Goal: Navigation & Orientation: Find specific page/section

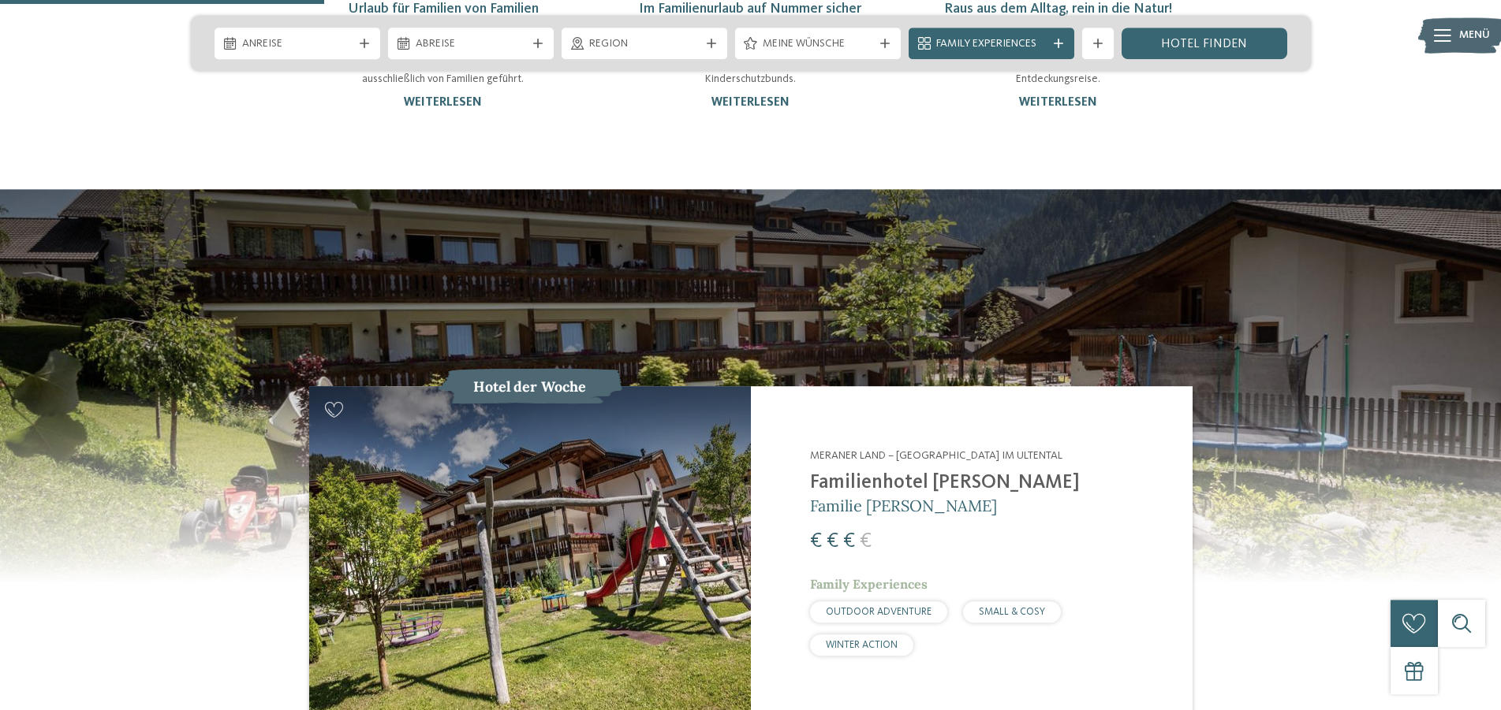
scroll to position [1609, 0]
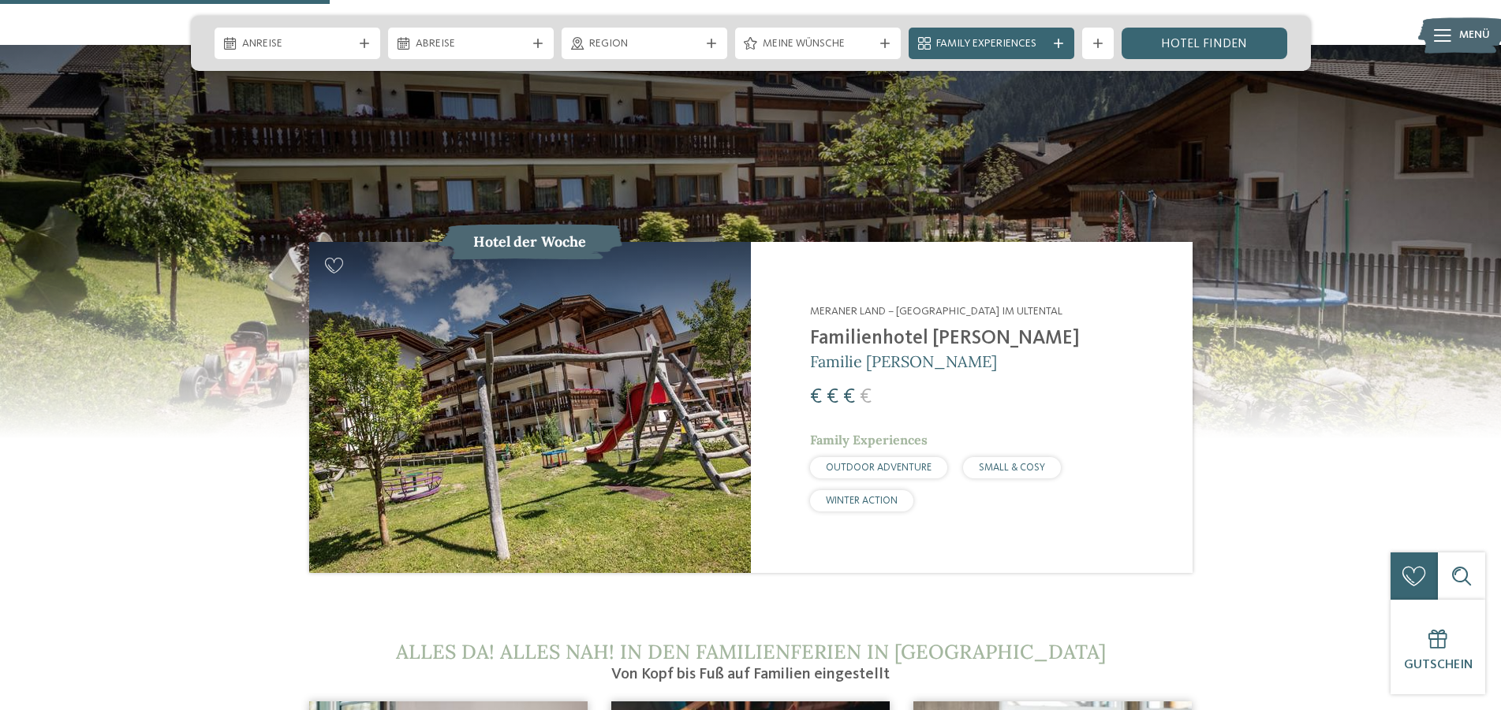
click at [686, 336] on img at bounding box center [530, 407] width 442 height 331
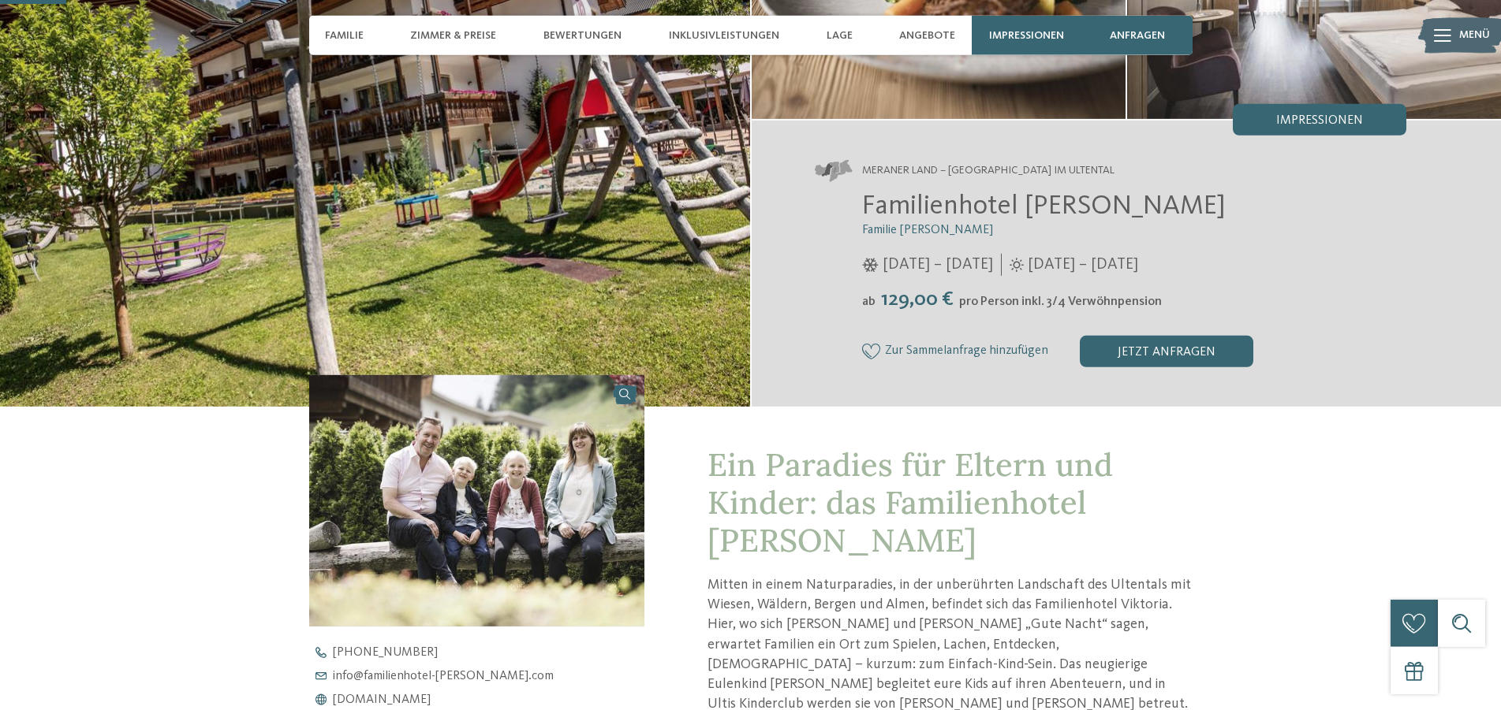
scroll to position [241, 0]
click at [602, 240] on img at bounding box center [375, 122] width 750 height 569
click at [611, 473] on img at bounding box center [477, 501] width 336 height 252
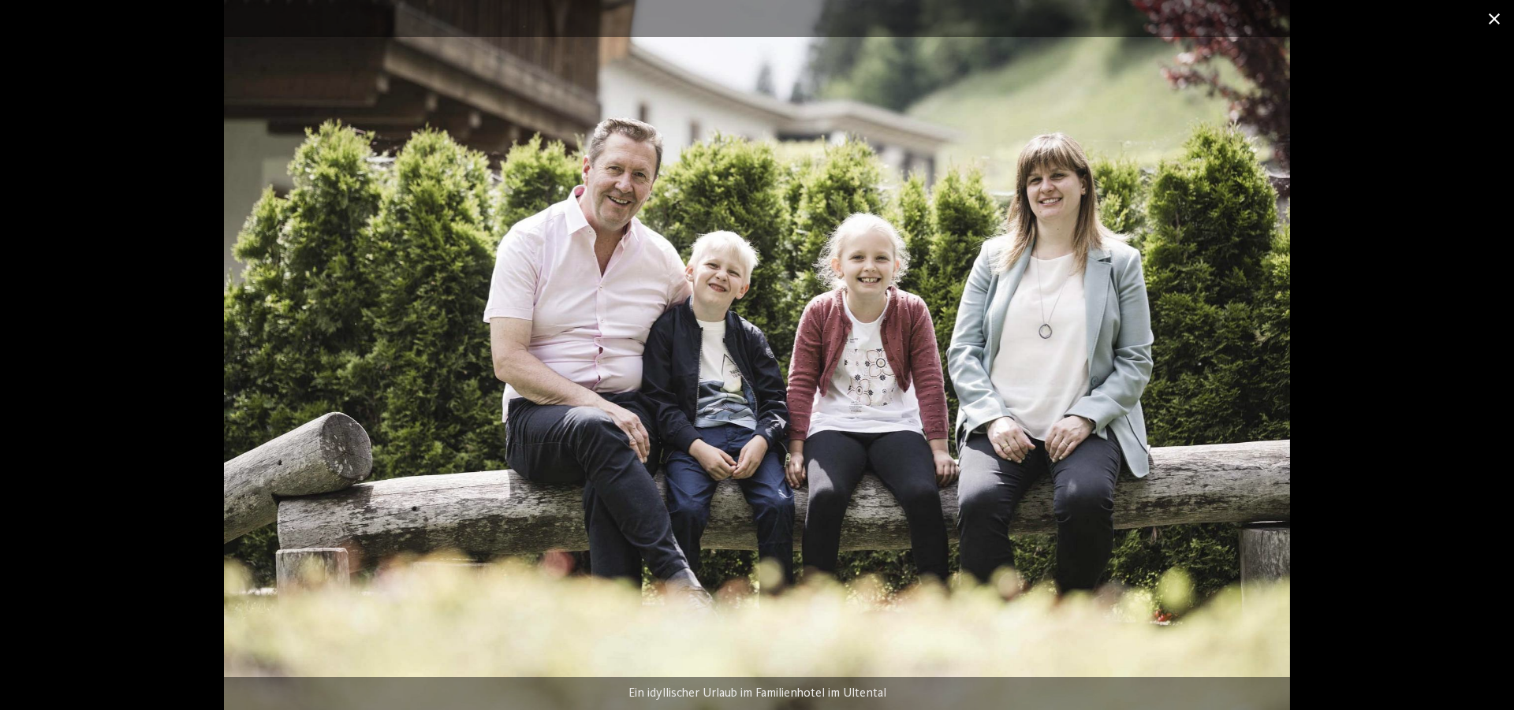
click at [1488, 13] on span at bounding box center [1494, 18] width 39 height 37
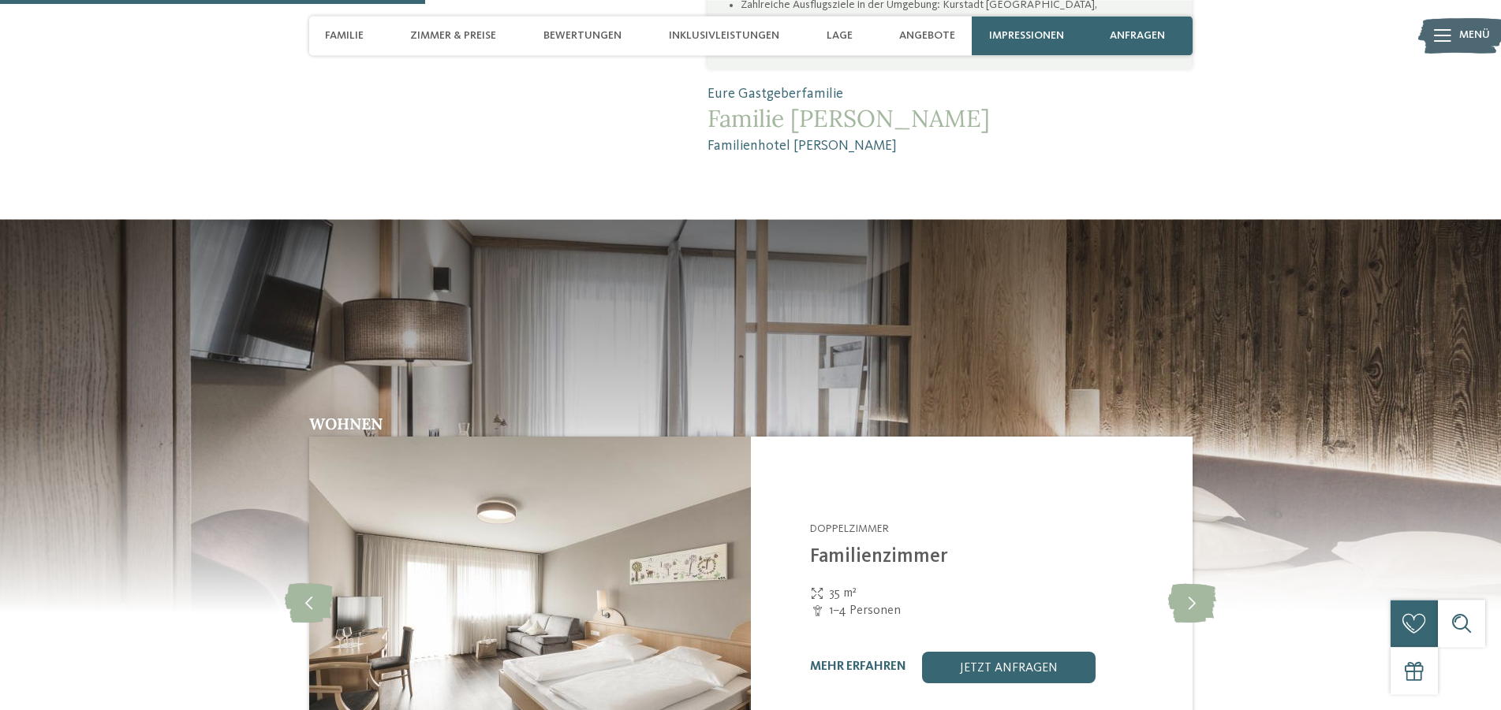
scroll to position [1609, 0]
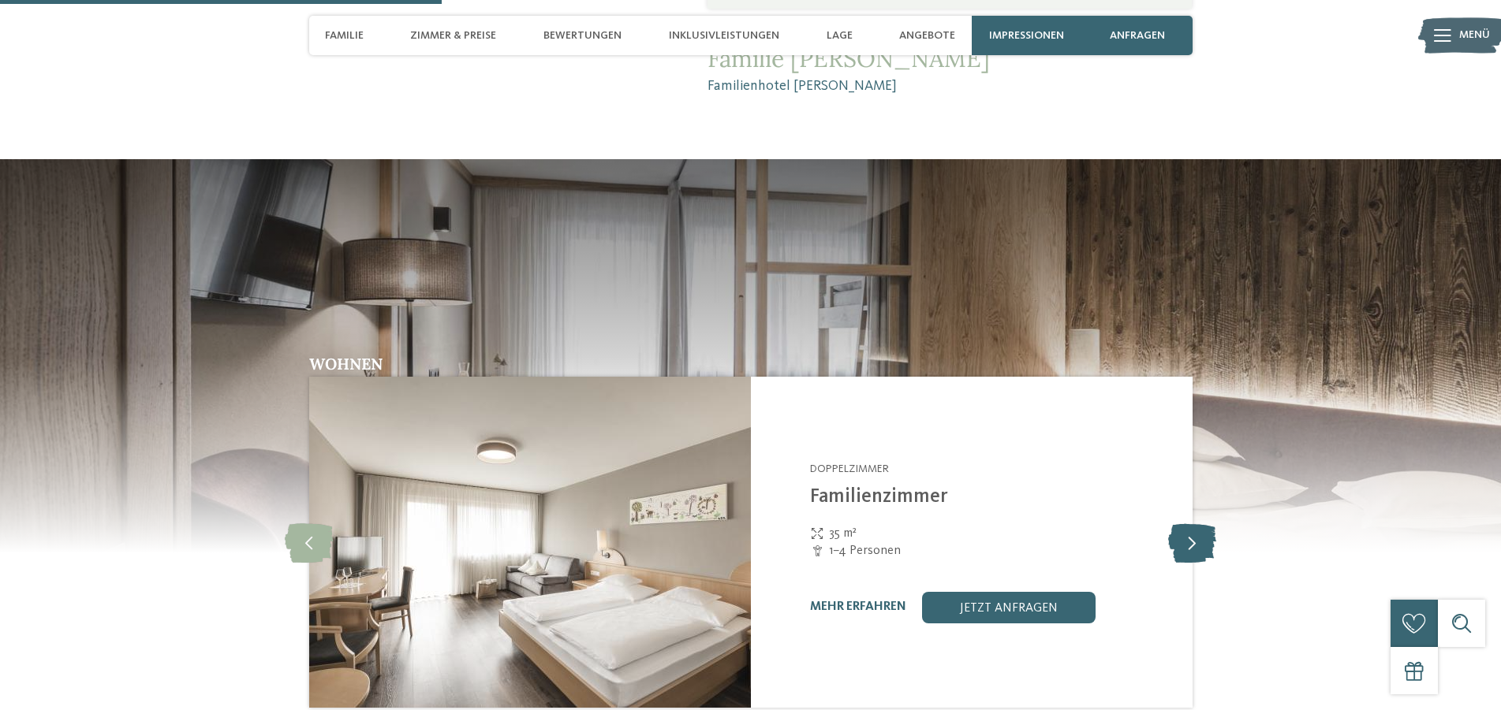
click at [1173, 523] on icon at bounding box center [1192, 542] width 48 height 39
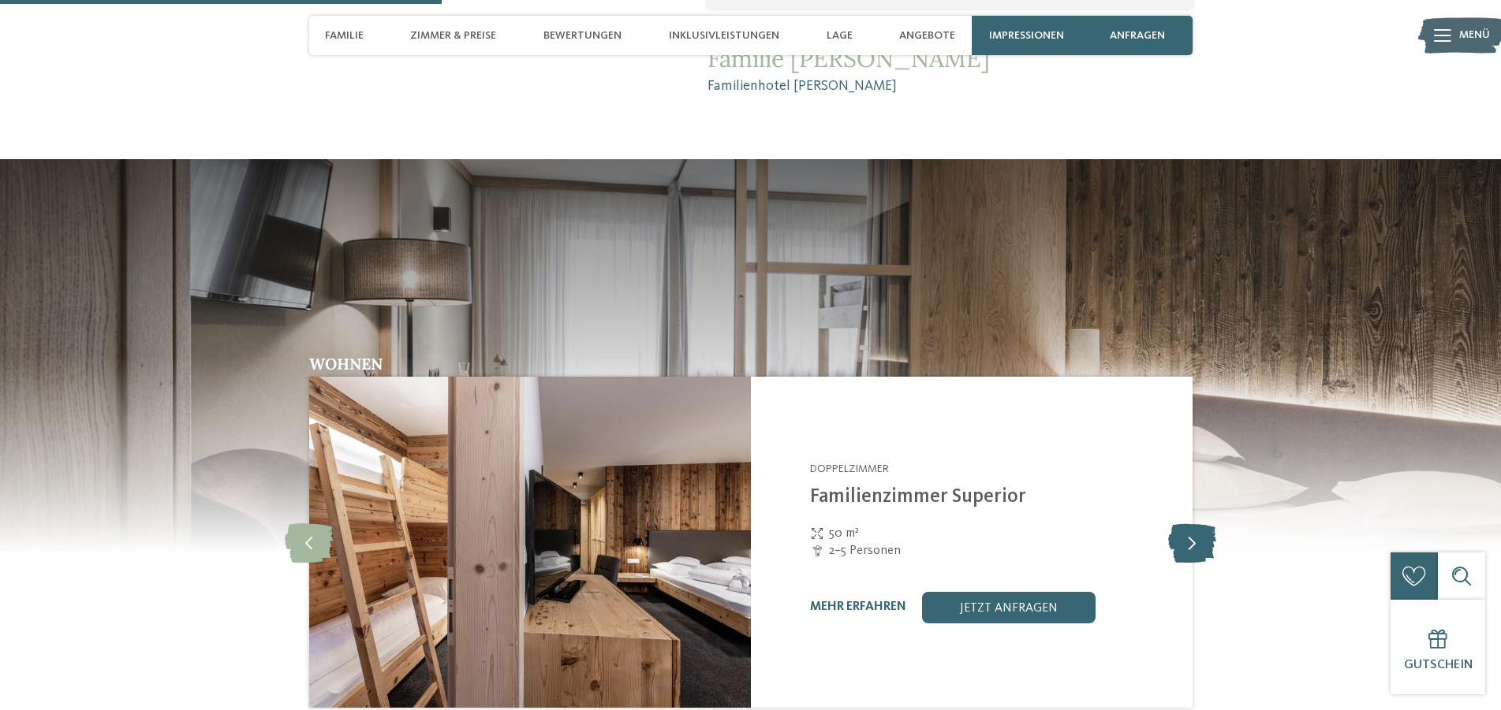
click at [1169, 523] on icon at bounding box center [1192, 542] width 48 height 39
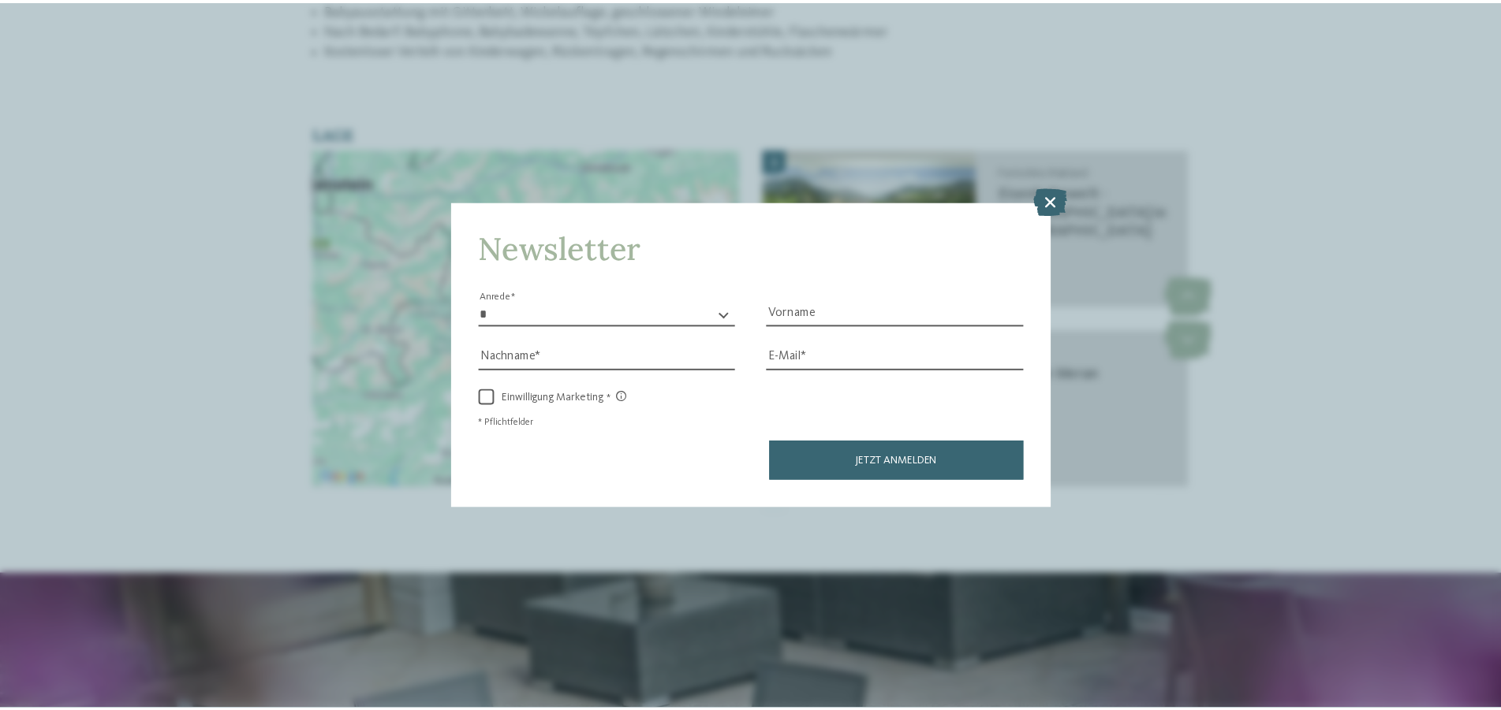
scroll to position [2962, 0]
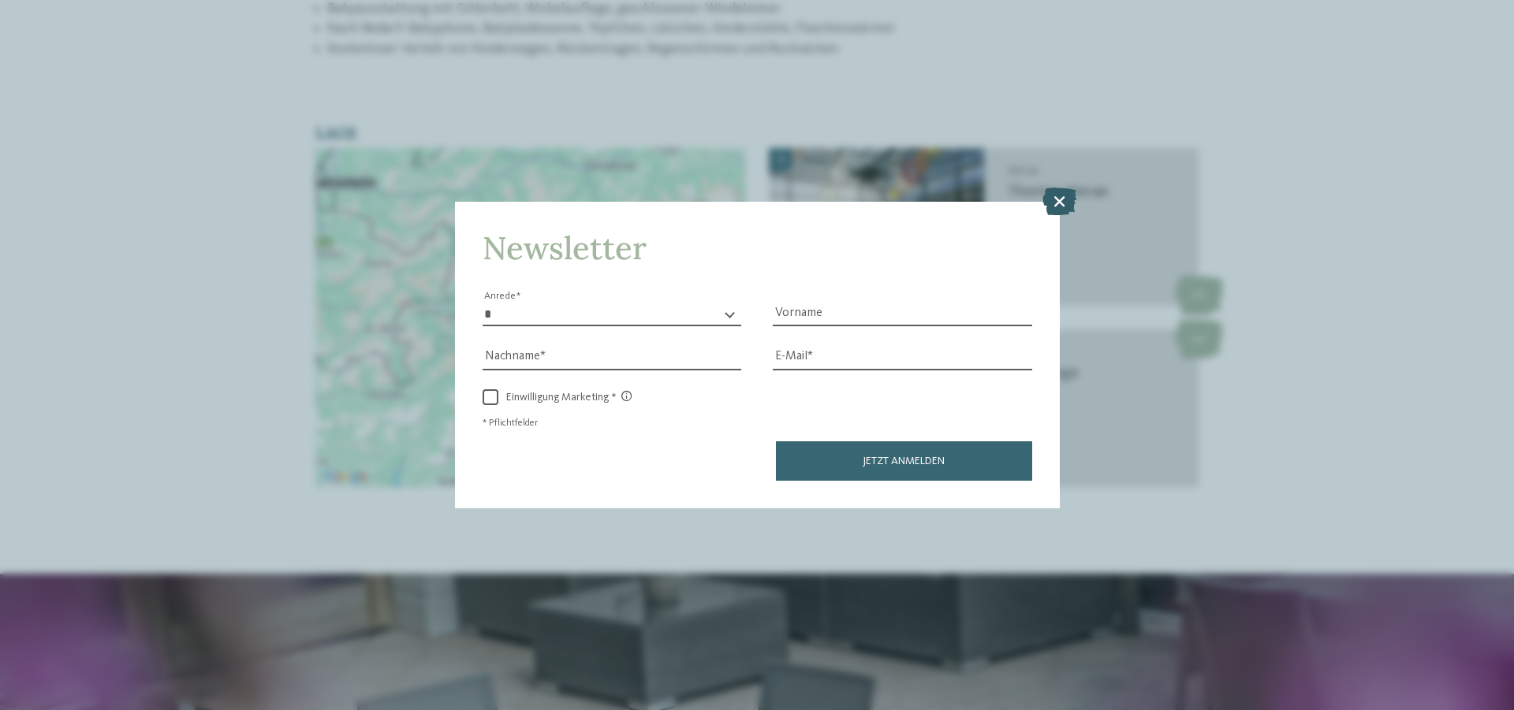
click at [1050, 201] on icon at bounding box center [1059, 202] width 34 height 28
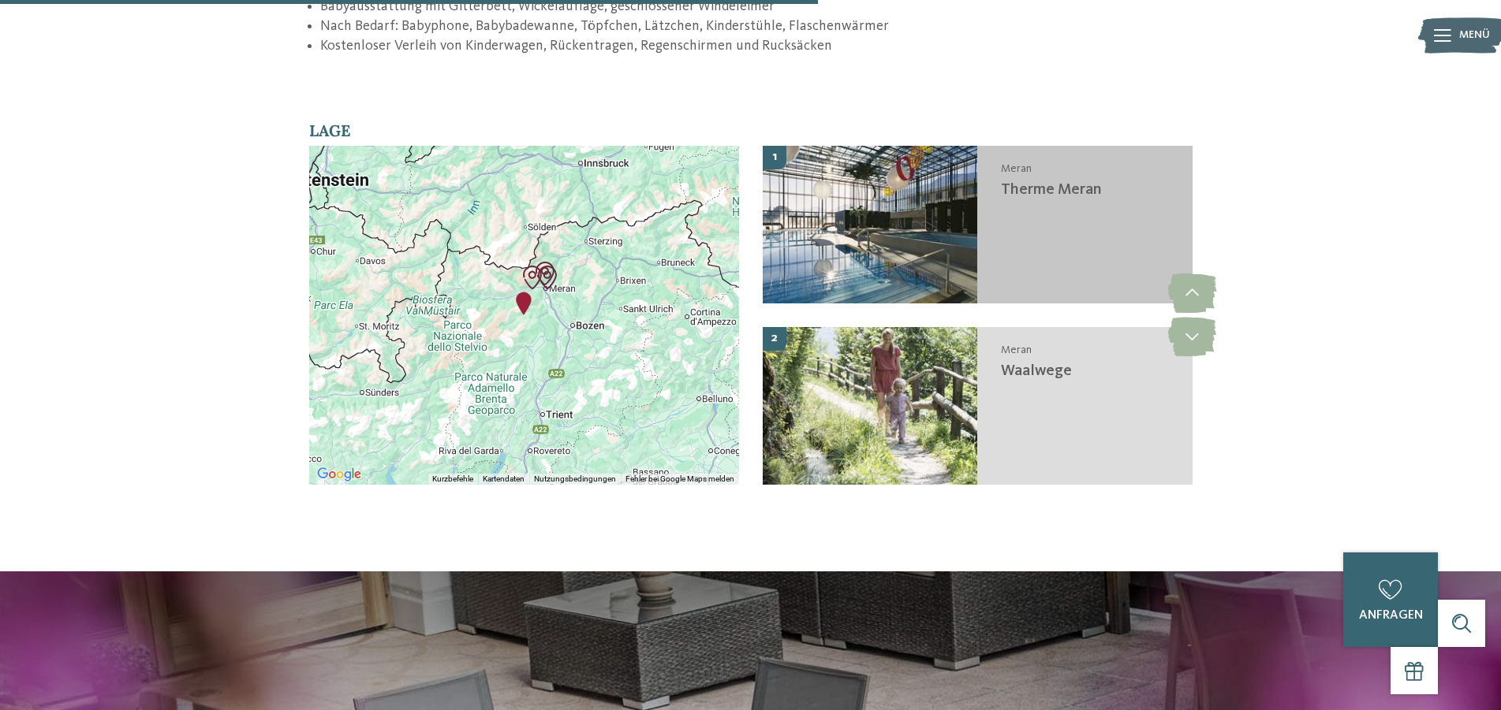
click at [1050, 199] on div "Meran Therme Meran" at bounding box center [1084, 225] width 215 height 158
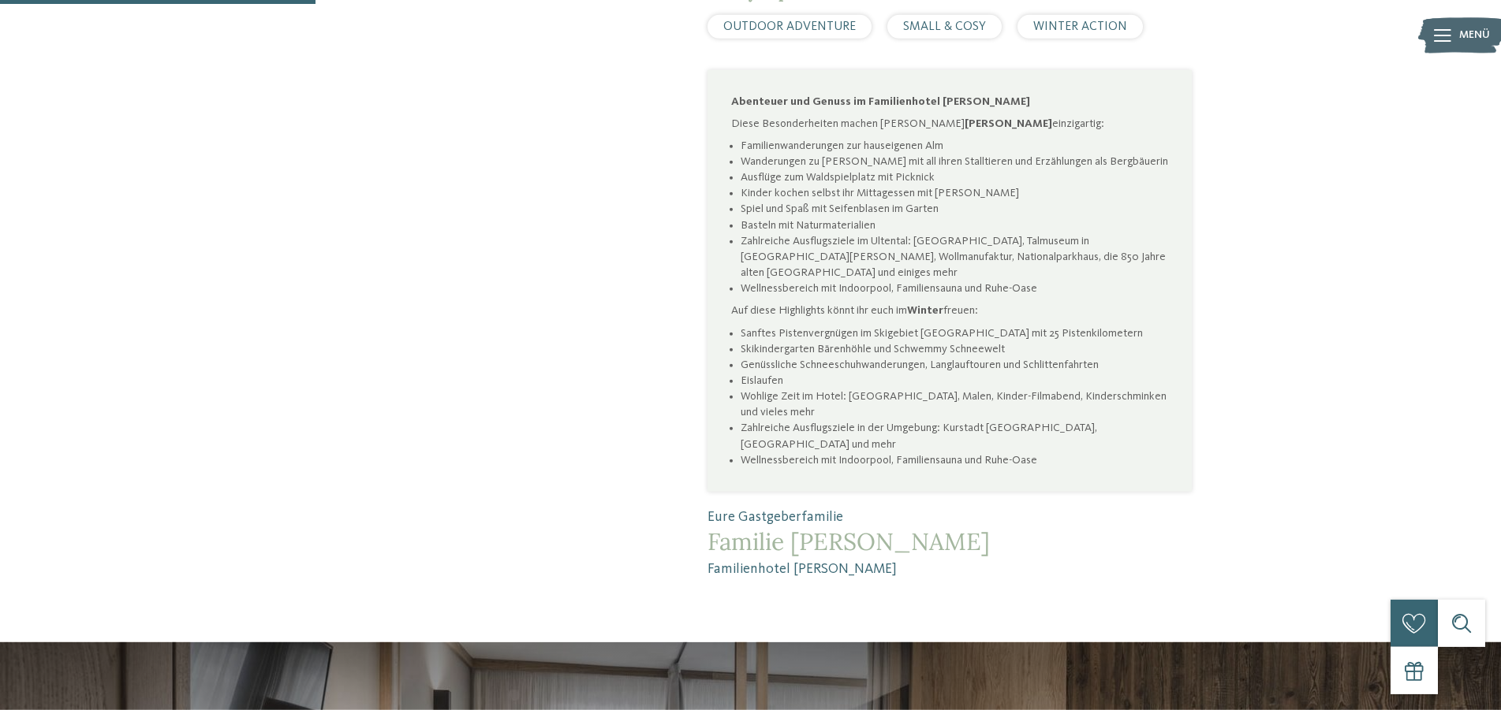
scroll to position [1112, 0]
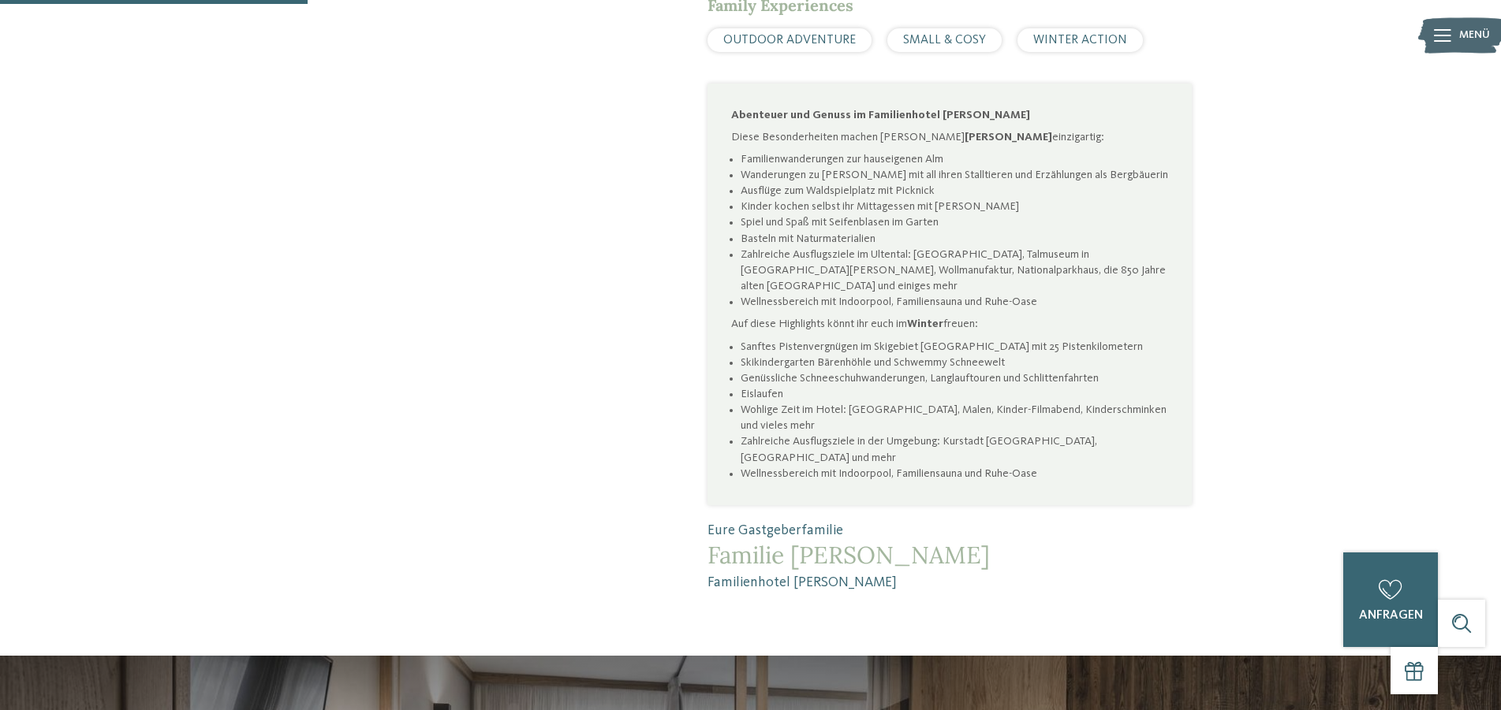
drag, startPoint x: 845, startPoint y: 554, endPoint x: 695, endPoint y: 546, distance: 150.8
click at [695, 546] on div "Ein Paradies für Eltern und Kinder: das Familienhotel [PERSON_NAME] Mitten in e…" at bounding box center [917, 64] width 547 height 1057
copy span "Familienhotel [PERSON_NAME]"
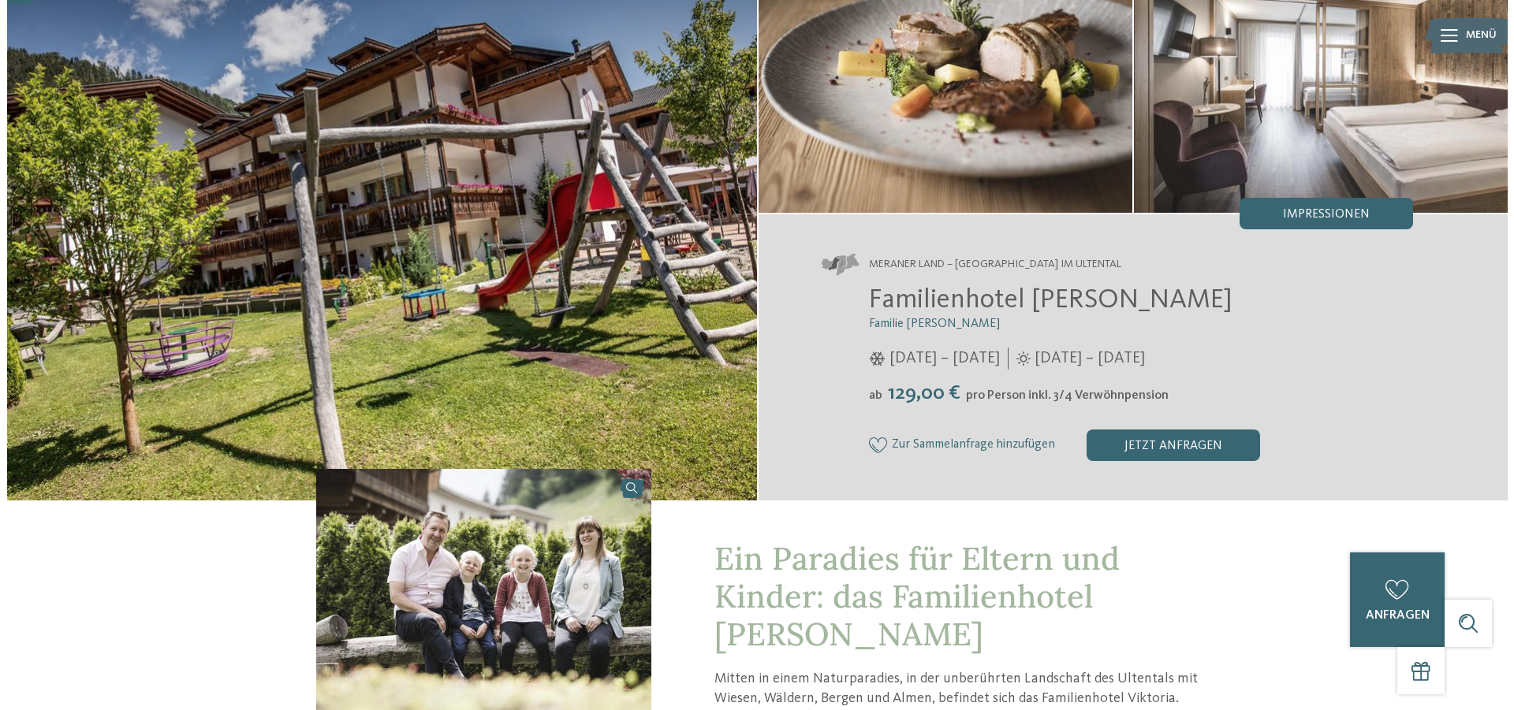
scroll to position [0, 0]
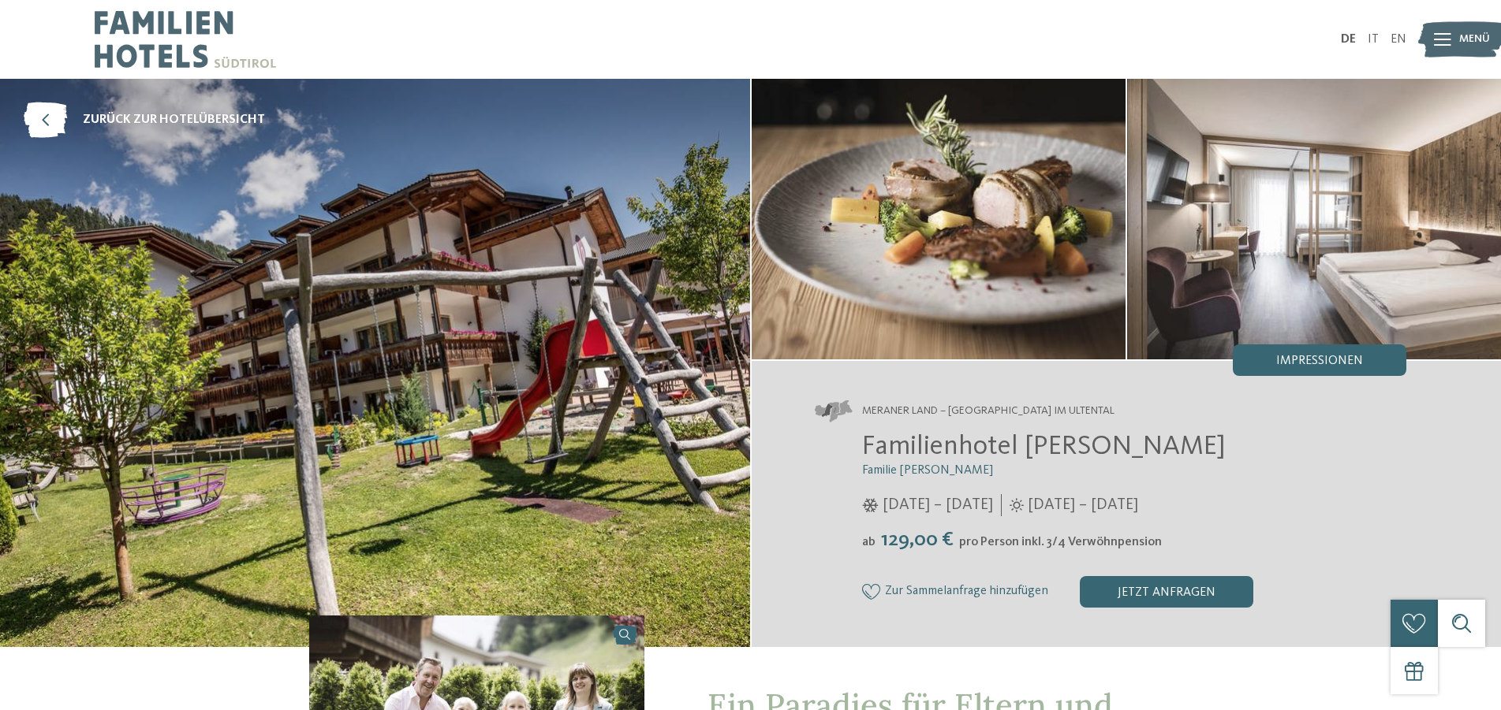
click at [1460, 35] on span "Menü" at bounding box center [1474, 40] width 31 height 16
